Goal: Information Seeking & Learning: Learn about a topic

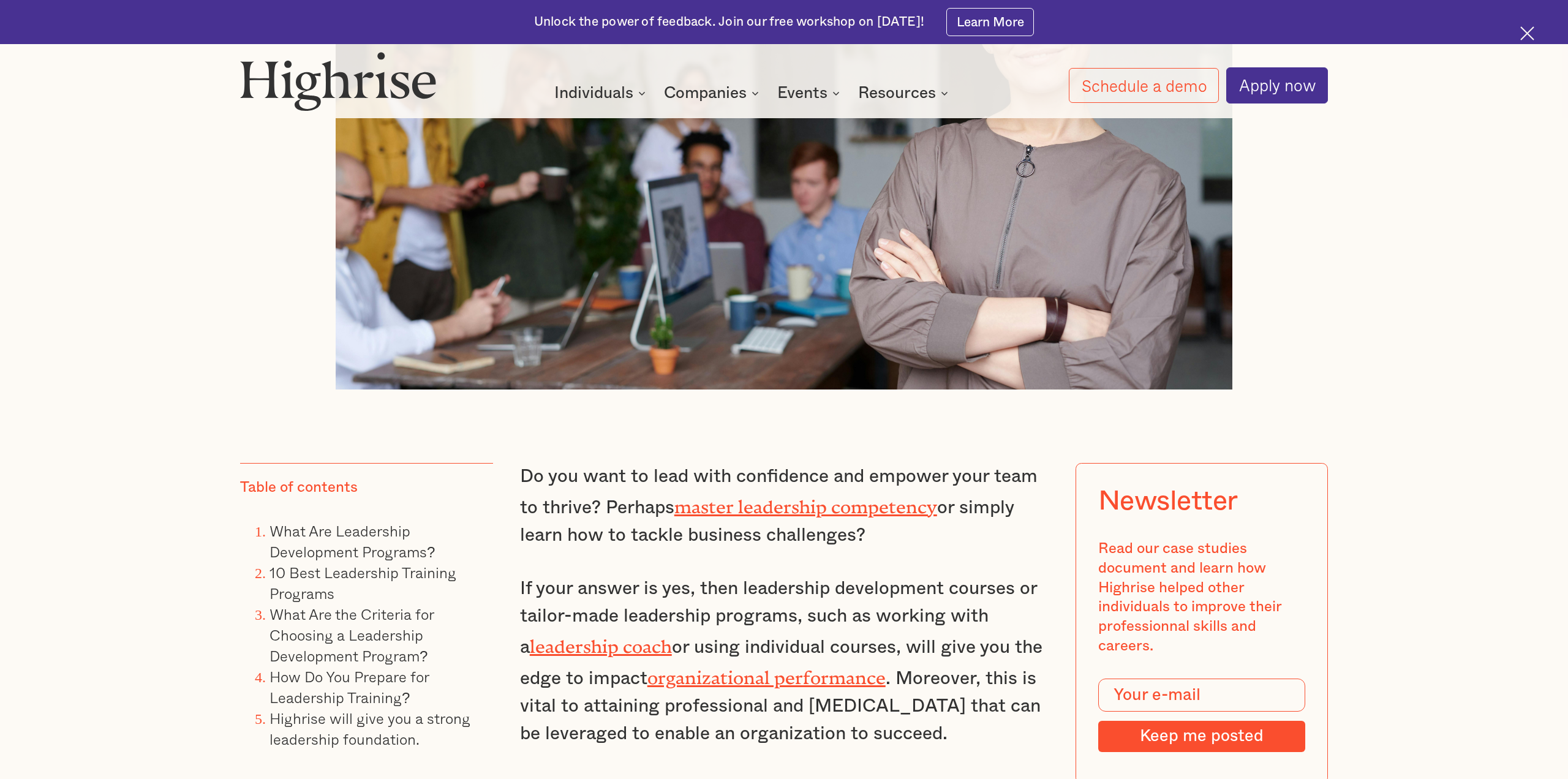
scroll to position [773, 0]
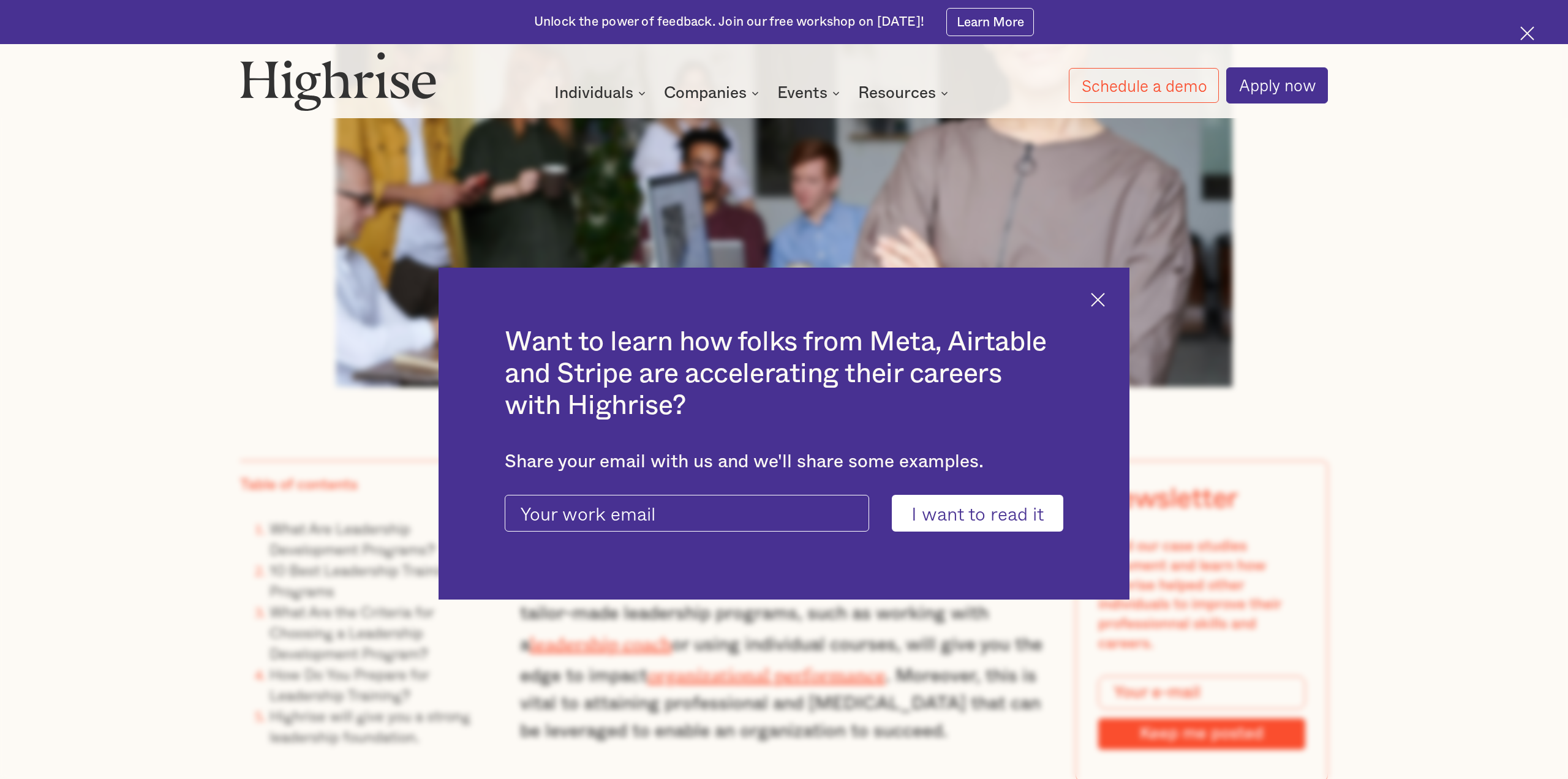
click at [1108, 302] on div "Want to learn how folks from Meta, Airtable and Stripe are accelerating their c…" at bounding box center [783, 434] width 691 height 333
click at [1101, 302] on img at bounding box center [1098, 300] width 14 height 14
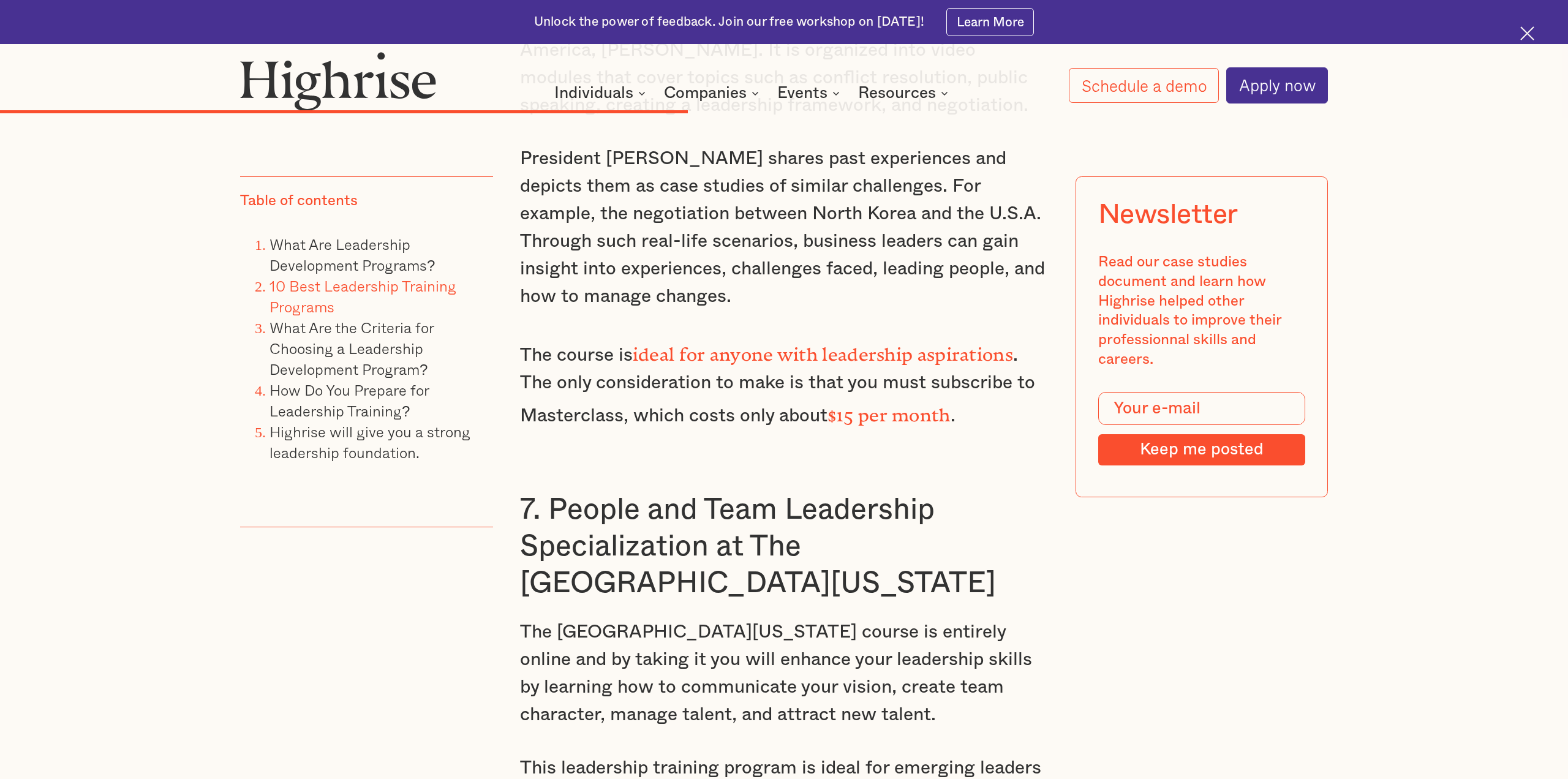
scroll to position [7829, 0]
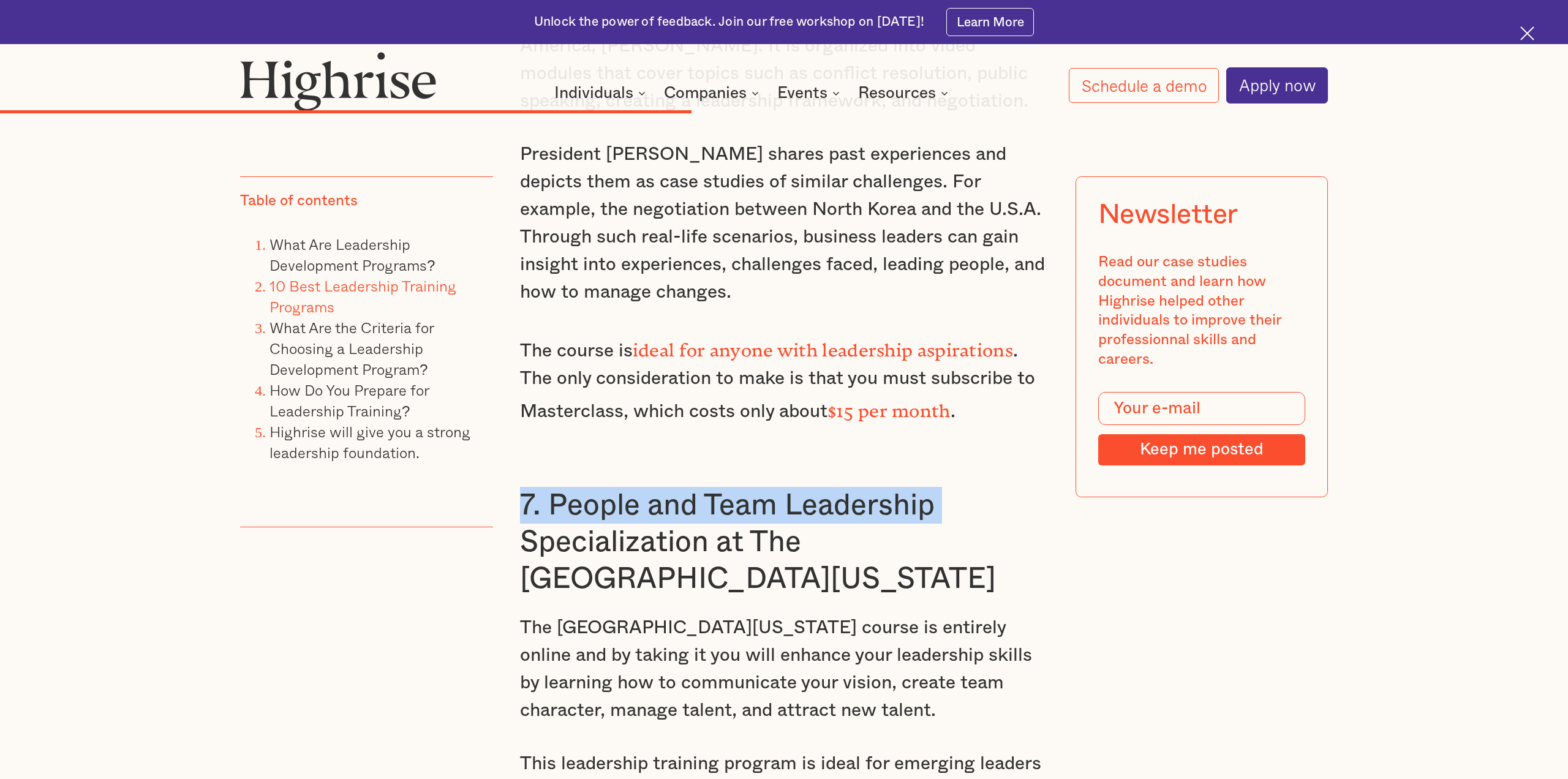
drag, startPoint x: 175, startPoint y: 255, endPoint x: 169, endPoint y: 259, distance: 7.2
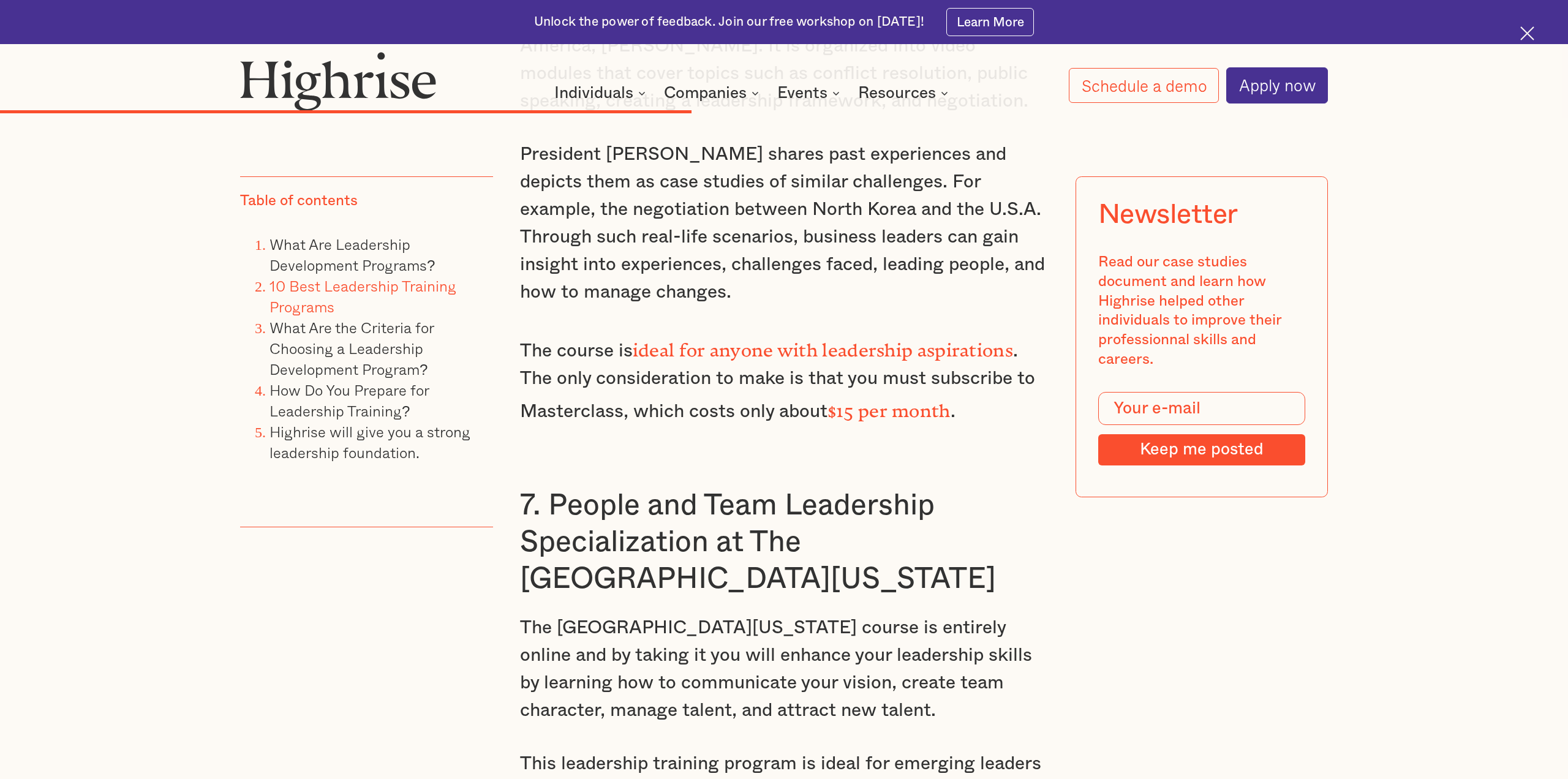
drag, startPoint x: 902, startPoint y: 296, endPoint x: 877, endPoint y: 301, distance: 25.5
click at [903, 487] on h3 "7. People and Team Leadership Specialization at The [GEOGRAPHIC_DATA][US_STATE]" at bounding box center [785, 542] width 529 height 110
drag, startPoint x: 823, startPoint y: 300, endPoint x: 811, endPoint y: 299, distance: 12.0
click at [823, 487] on h3 "7. People and Team Leadership Specialization at The [GEOGRAPHIC_DATA][US_STATE]" at bounding box center [785, 542] width 529 height 110
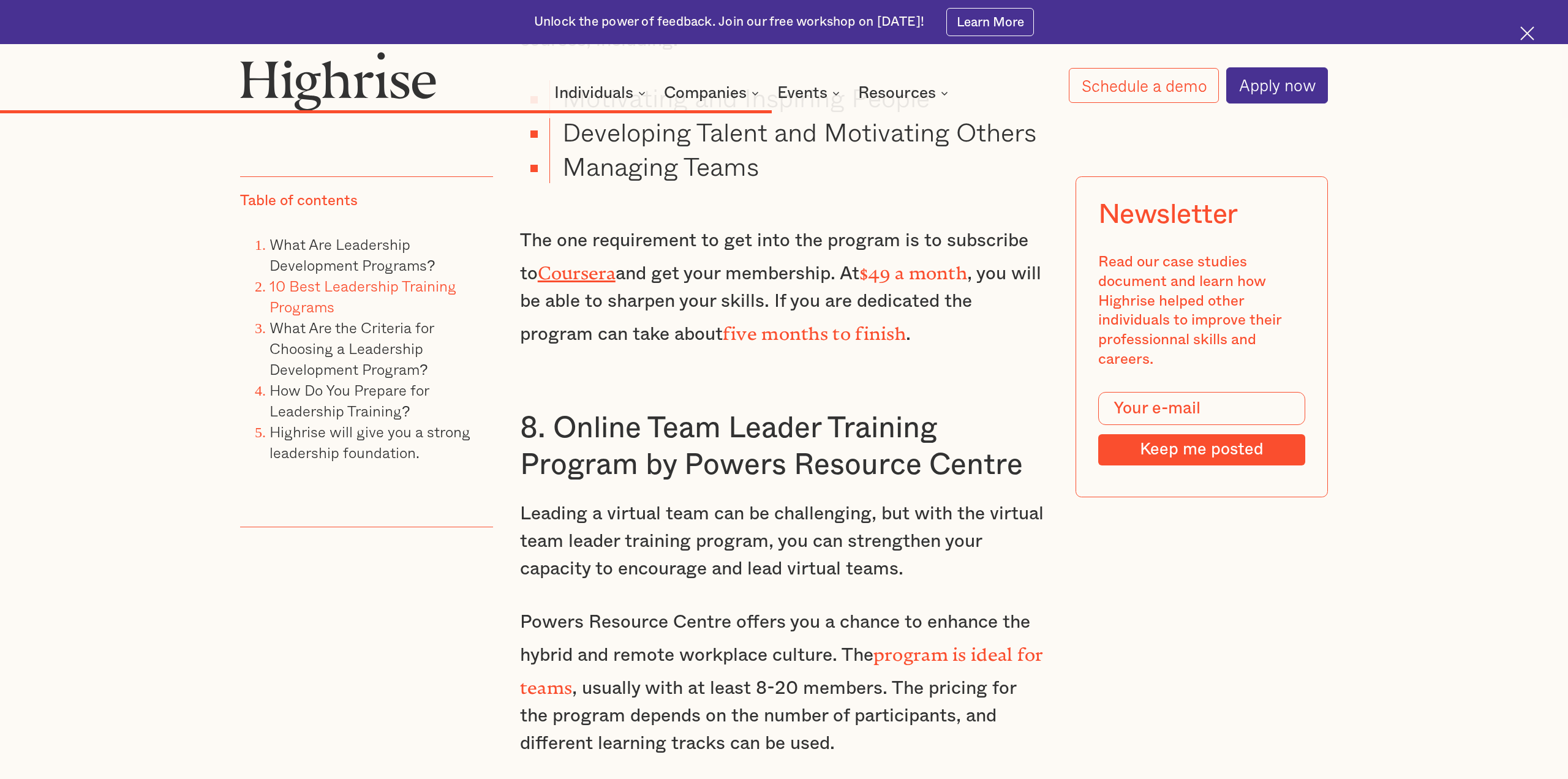
scroll to position [8634, 0]
click at [672, 501] on p "Leading a virtual team can be challenging, but with the virtual team leader tra…" at bounding box center [785, 542] width 529 height 83
click at [650, 410] on h3 "8. Online Team Leader Training Program by Powers Resource Centre" at bounding box center [785, 447] width 529 height 74
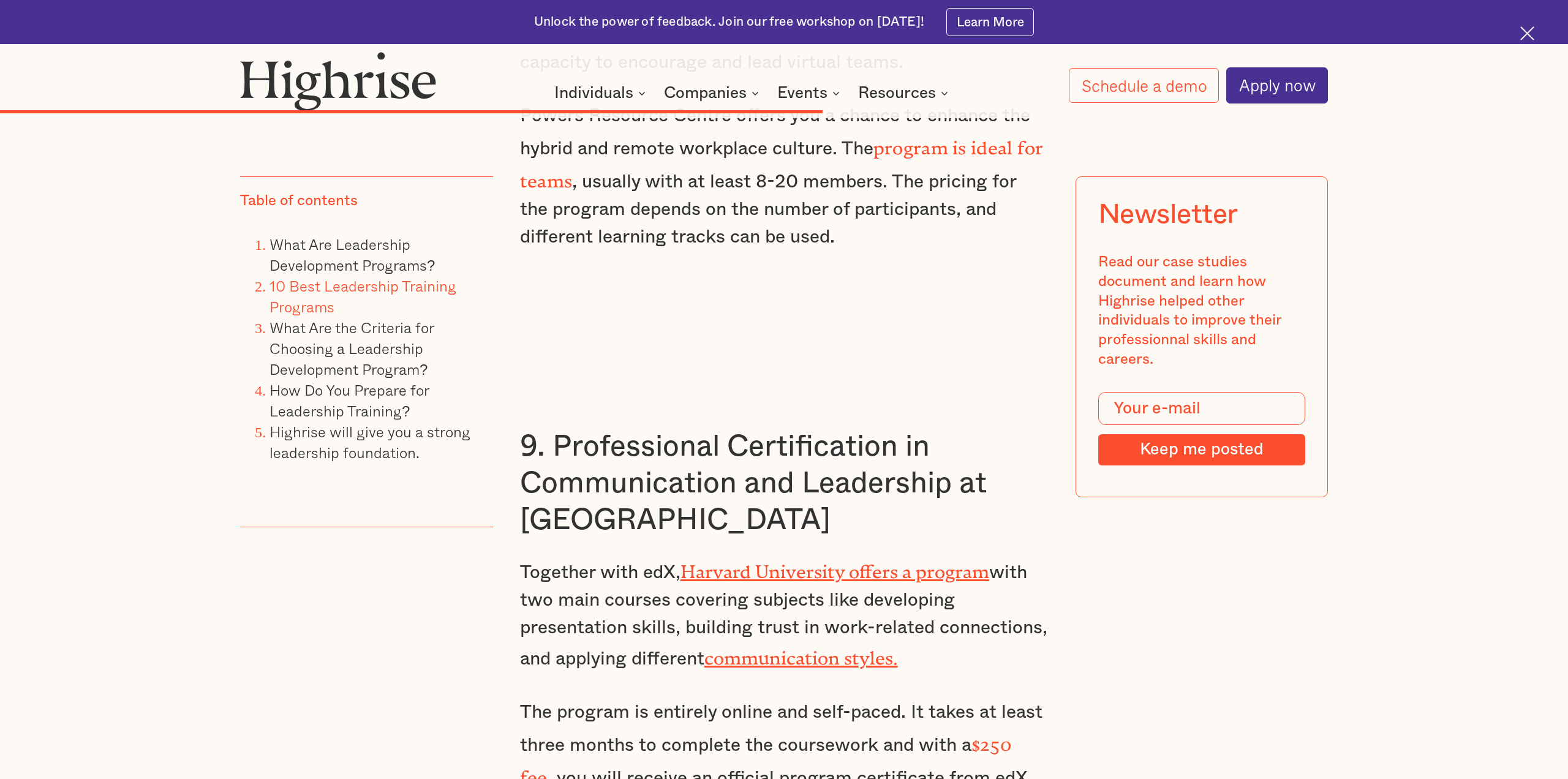
scroll to position [9143, 0]
click at [650, 427] on h3 "9. Professional Certification in Communication and Leadership at [GEOGRAPHIC_DA…" at bounding box center [785, 482] width 529 height 110
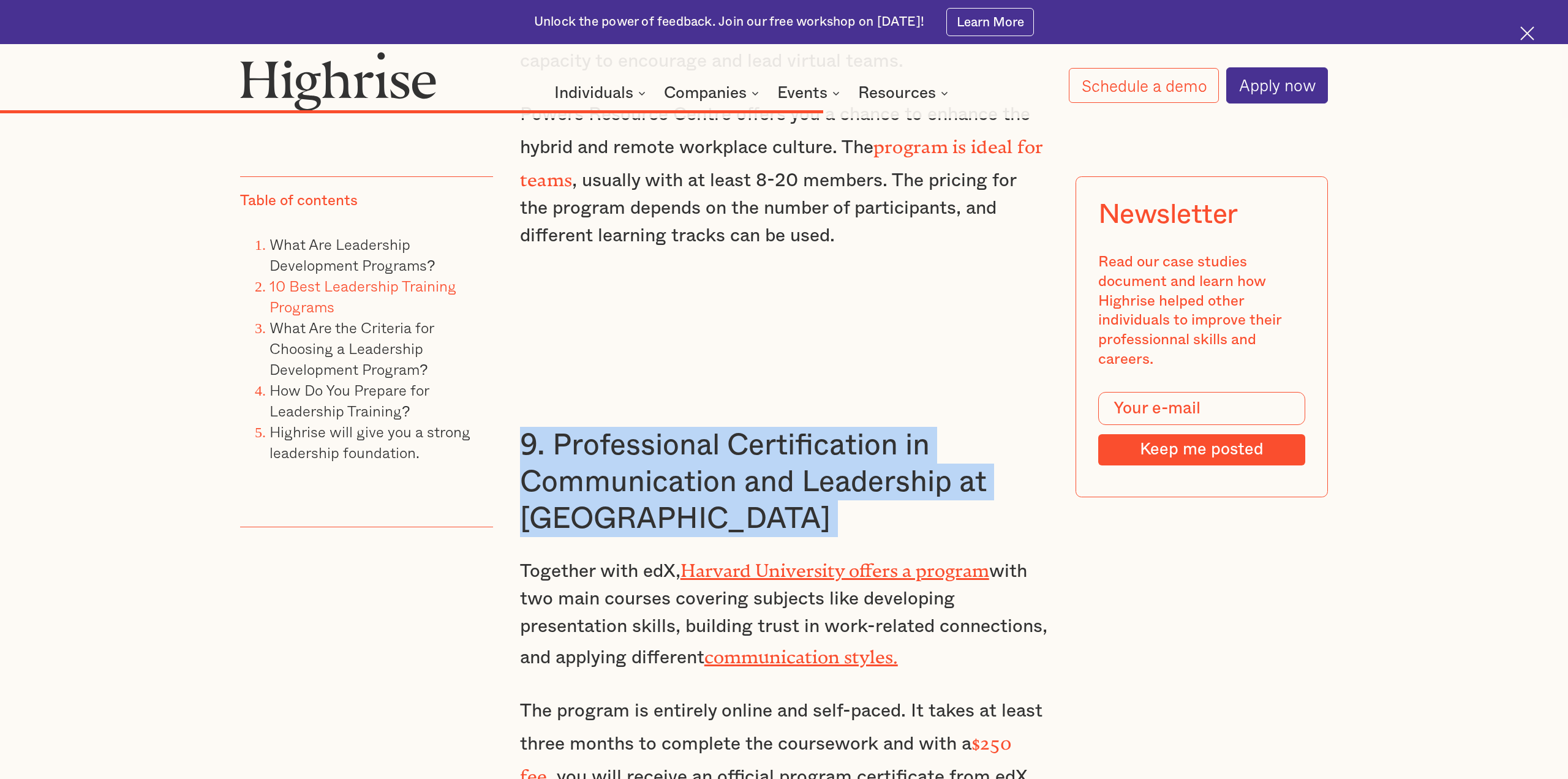
click at [650, 427] on h3 "9. Professional Certification in Communication and Leadership at [GEOGRAPHIC_DA…" at bounding box center [785, 482] width 529 height 110
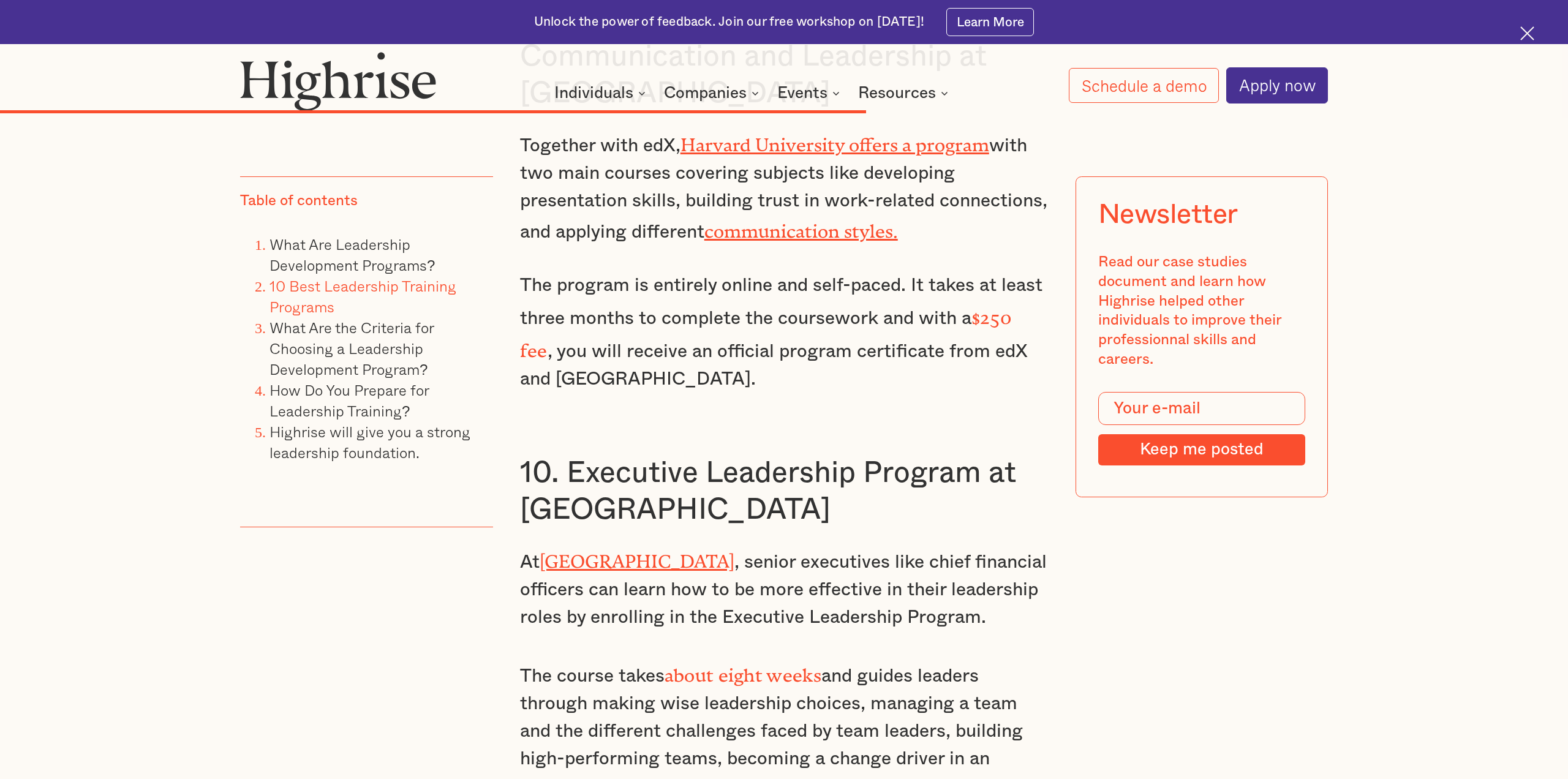
scroll to position [9571, 0]
